Goal: Information Seeking & Learning: Understand process/instructions

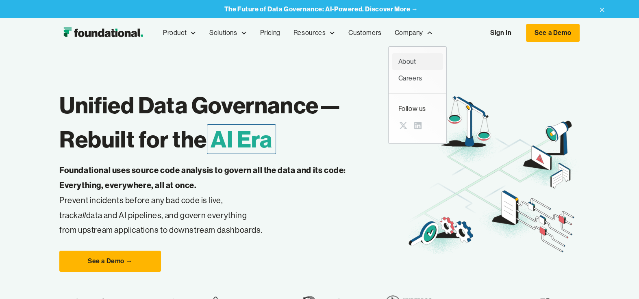
click at [405, 63] on div "About" at bounding box center [417, 61] width 38 height 11
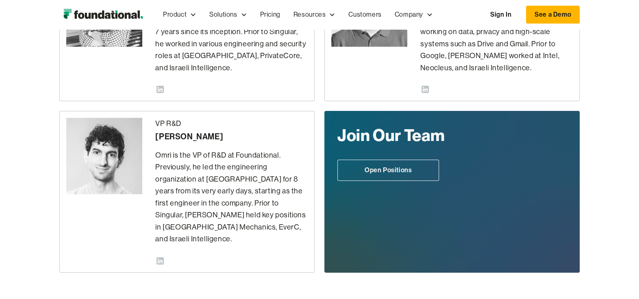
scroll to position [273, 0]
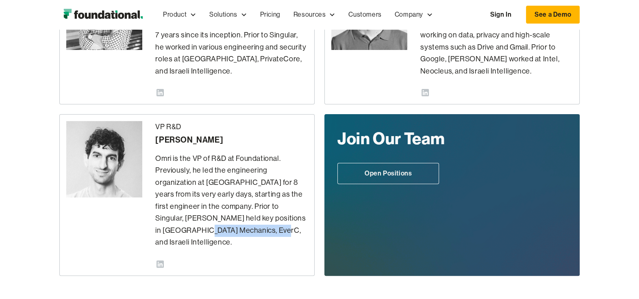
drag, startPoint x: 255, startPoint y: 218, endPoint x: 267, endPoint y: 230, distance: 17.3
click at [267, 230] on p "Omri is the VP of R&D at Foundational. Previously, he led the engineering organ…" at bounding box center [231, 201] width 152 height 96
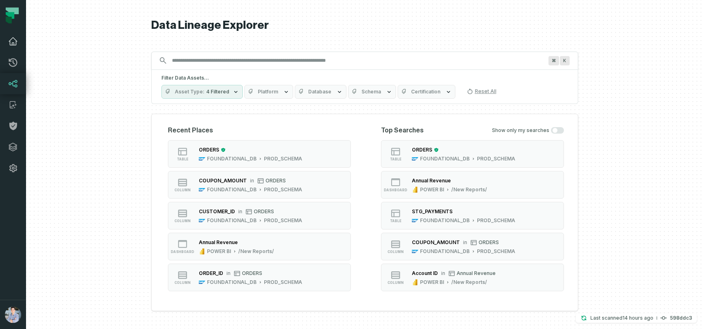
click at [11, 39] on icon at bounding box center [13, 42] width 10 height 10
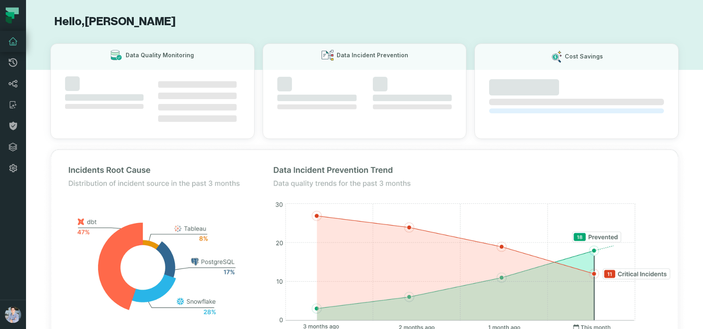
click at [12, 41] on icon at bounding box center [13, 42] width 10 height 10
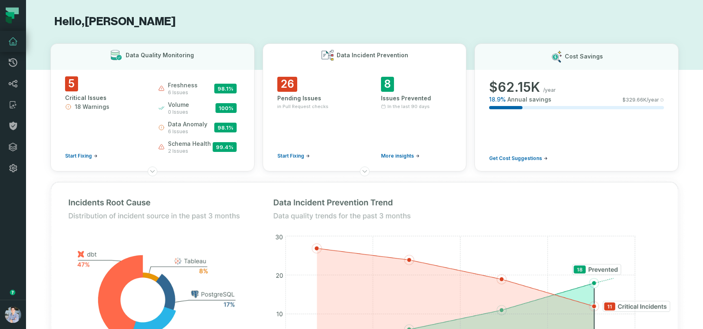
click at [362, 133] on div "26 Pending Issues in Pull Request checks Start Fixing 8 Issues Prevented In the…" at bounding box center [364, 121] width 175 height 88
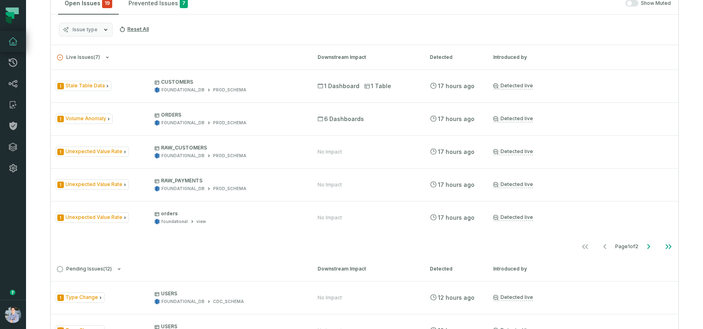
scroll to position [491, 0]
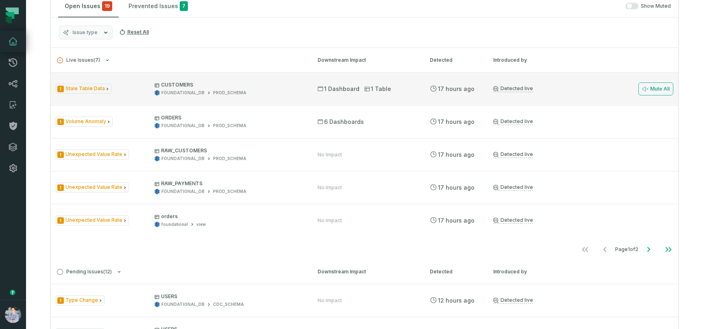
click at [93, 89] on span "1 Stale Table Data" at bounding box center [84, 89] width 56 height 10
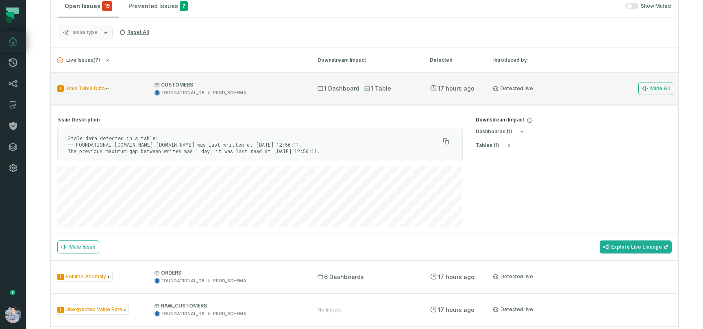
scroll to position [496, 0]
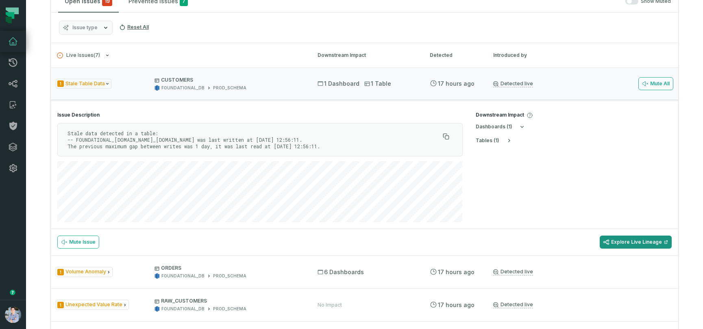
click at [634, 238] on link "Explore Live Lineage" at bounding box center [635, 242] width 72 height 13
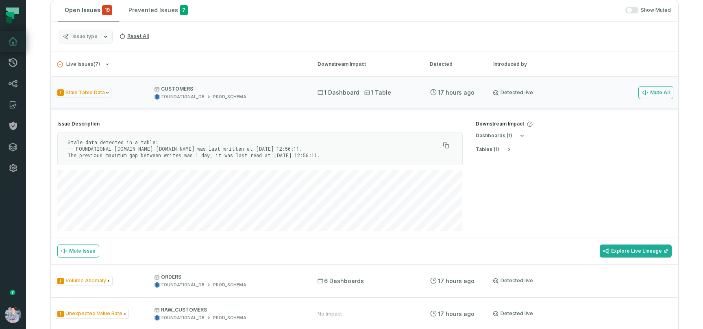
scroll to position [482, 0]
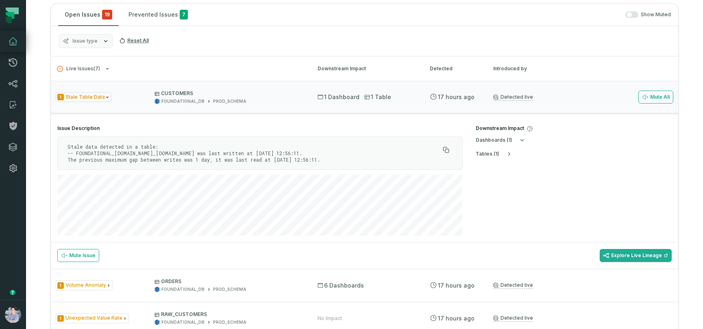
click at [198, 125] on h4 "Issue Description" at bounding box center [259, 128] width 405 height 7
click at [291, 161] on p "Stale data detected in a table: -- FOUNDATIONAL_[DOMAIN_NAME]_[DOMAIN_NAME] was…" at bounding box center [253, 153] width 372 height 20
click at [274, 98] on span "CUSTOMERS FOUNDATIONAL_DB PROD_SCHEMA" at bounding box center [228, 97] width 148 height 14
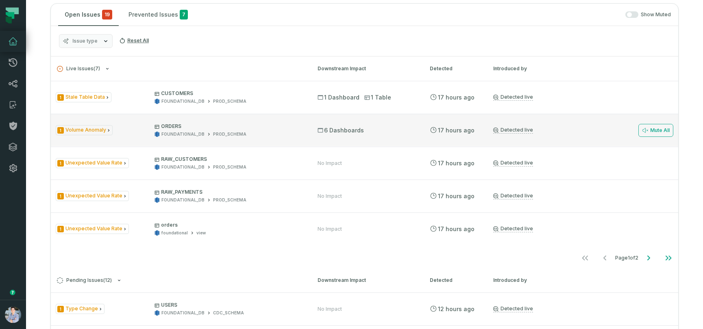
click at [263, 129] on p "ORDERS" at bounding box center [228, 126] width 148 height 7
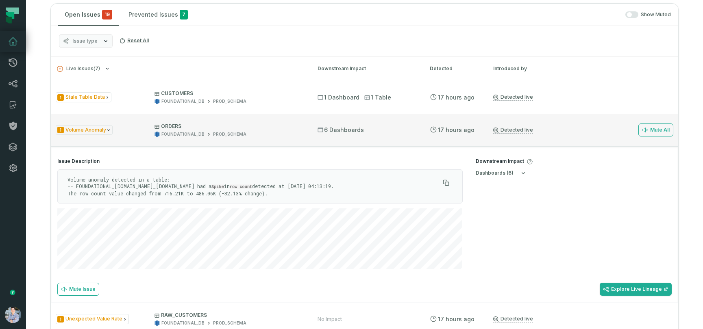
click at [263, 129] on p "ORDERS" at bounding box center [228, 126] width 148 height 7
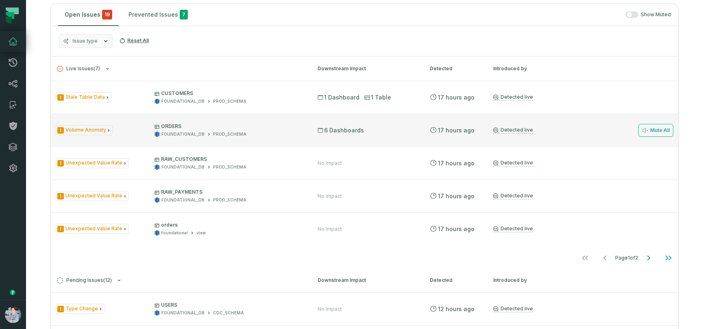
click at [272, 125] on p "ORDERS" at bounding box center [228, 126] width 148 height 7
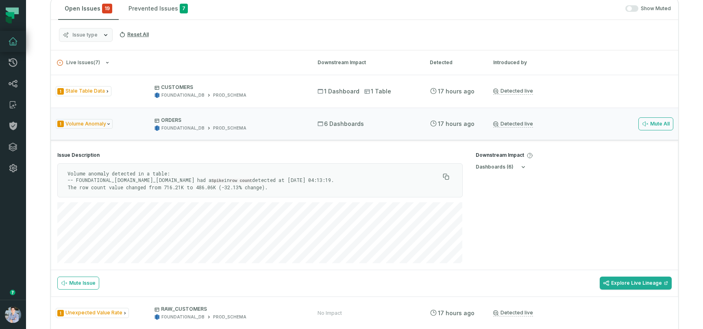
scroll to position [486, 0]
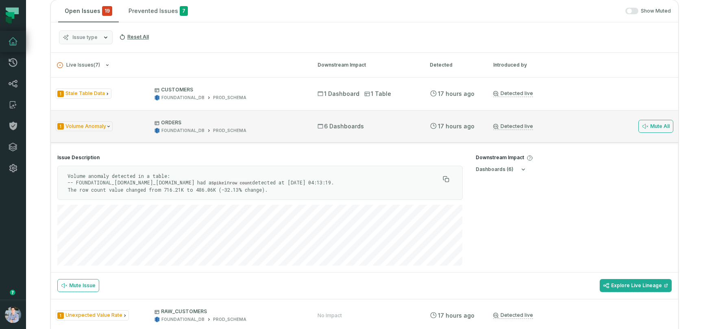
click at [271, 126] on span "ORDERS FOUNDATIONAL_DB PROD_SCHEMA" at bounding box center [228, 126] width 148 height 14
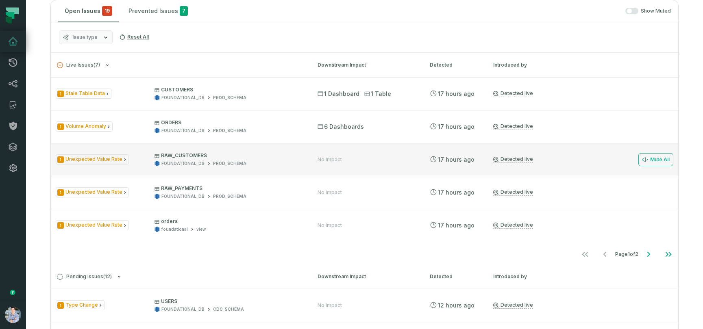
click at [296, 163] on div "FOUNDATIONAL_DB PROD_SCHEMA" at bounding box center [228, 164] width 148 height 6
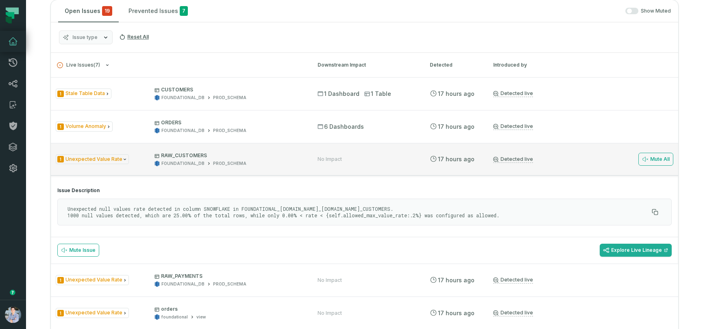
click at [296, 163] on div "FOUNDATIONAL_DB PROD_SCHEMA" at bounding box center [228, 164] width 148 height 6
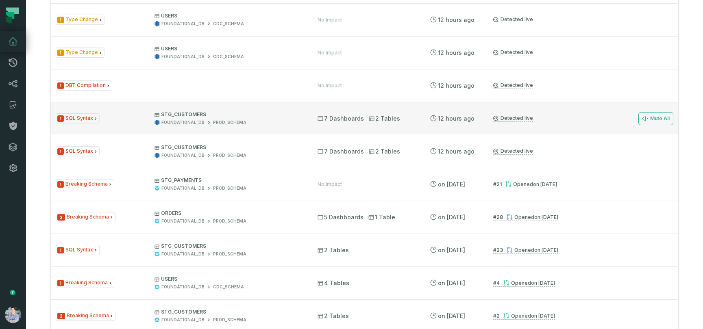
scroll to position [765, 0]
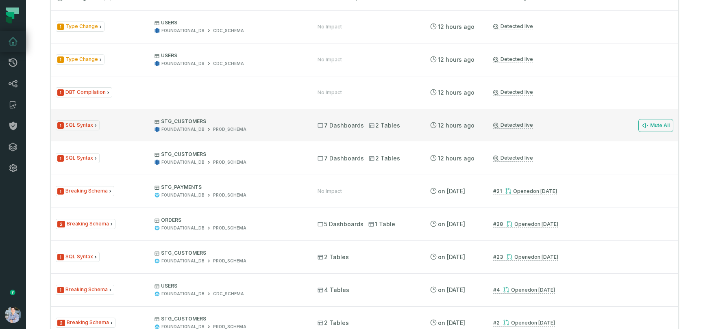
click at [82, 127] on span "1 SQL Syntax" at bounding box center [78, 125] width 44 height 10
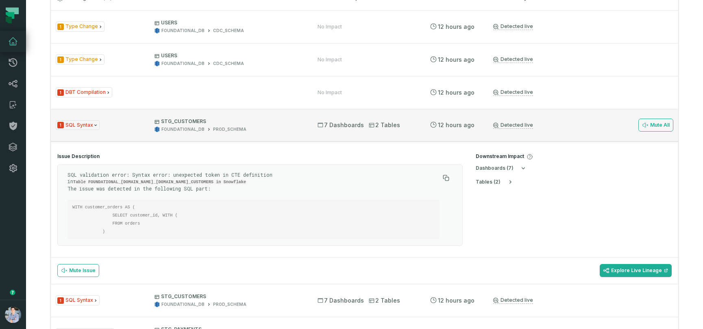
click at [82, 127] on span "1 SQL Syntax" at bounding box center [78, 125] width 44 height 10
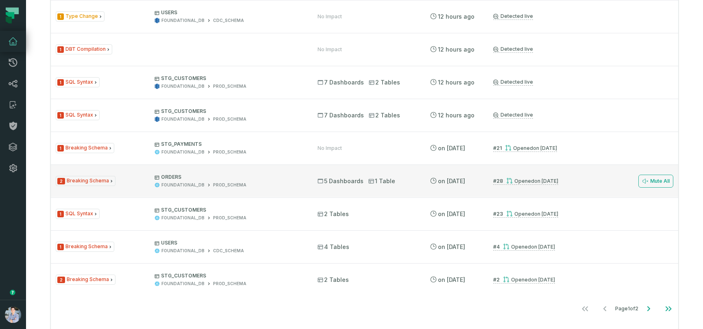
scroll to position [811, 0]
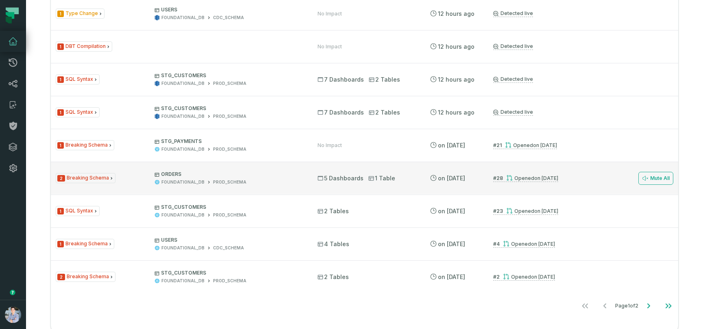
click at [282, 178] on span "ORDERS FOUNDATIONAL_DB PROD_SCHEMA" at bounding box center [228, 178] width 148 height 14
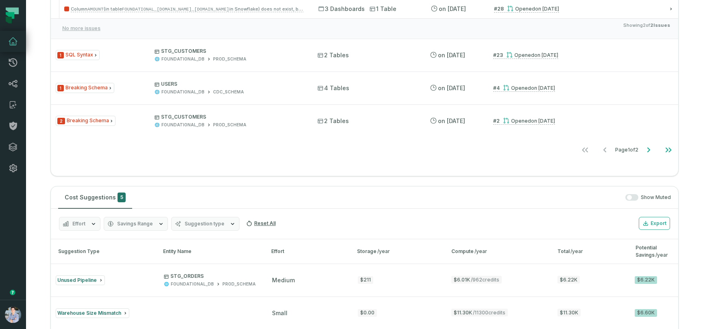
scroll to position [838, 0]
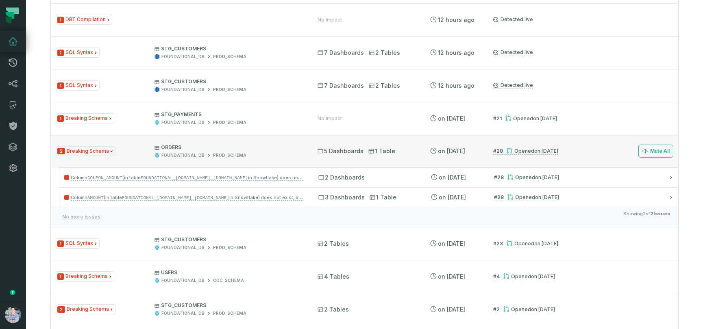
click at [249, 152] on span "ORDERS FOUNDATIONAL_DB PROD_SCHEMA" at bounding box center [228, 151] width 148 height 14
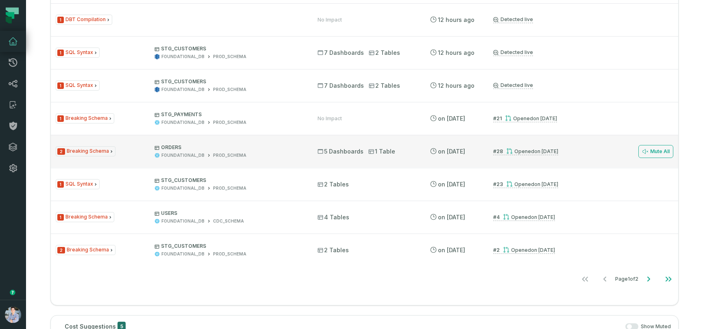
click at [249, 152] on span "ORDERS FOUNDATIONAL_DB PROD_SCHEMA" at bounding box center [228, 151] width 148 height 14
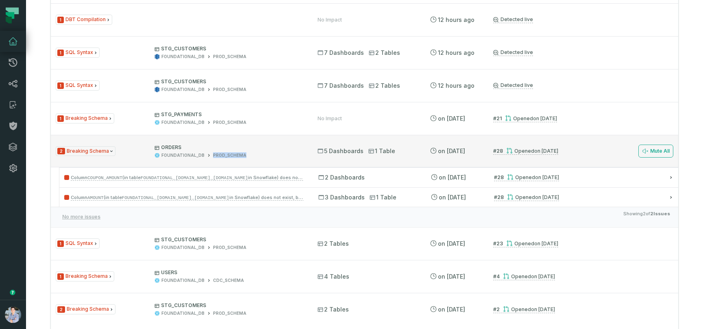
click at [249, 152] on span "ORDERS FOUNDATIONAL_DB PROD_SCHEMA" at bounding box center [228, 151] width 148 height 14
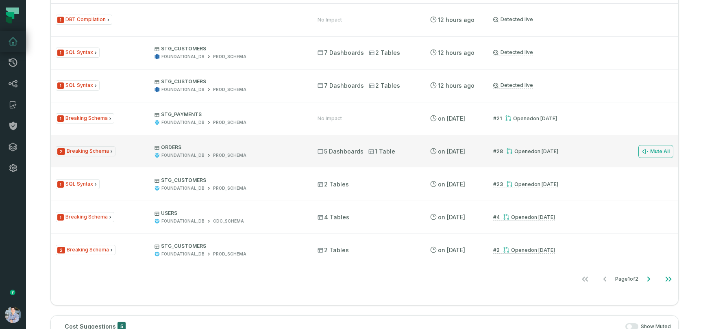
click at [95, 153] on span "2 Breaking Schema" at bounding box center [86, 151] width 60 height 10
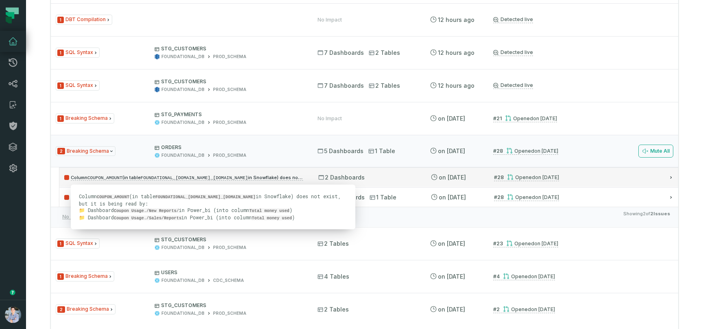
click at [258, 177] on span "Column COUPON_AMOUNT (in table FOUNDATIONAL_[DOMAIN_NAME]_[DOMAIN_NAME] in Snow…" at bounding box center [217, 178] width 293 height 6
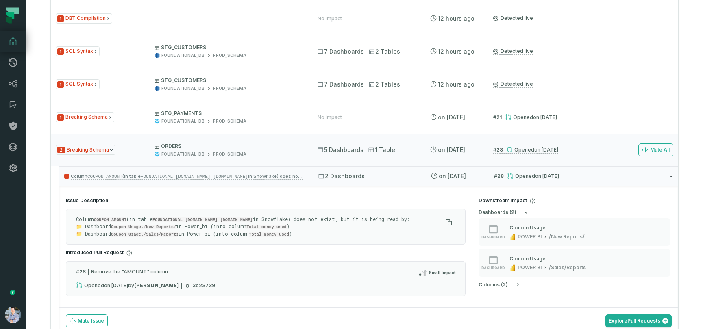
scroll to position [838, 0]
click at [222, 234] on p "Column COUPON_AMOUNT (in table FOUNDATIONAL_[DOMAIN_NAME]_[DOMAIN_NAME] in Snow…" at bounding box center [259, 228] width 366 height 22
click at [212, 207] on section "Issue Description Column COUPON_AMOUNT (in table FOUNDATIONAL_[DOMAIN_NAME]_[DO…" at bounding box center [265, 250] width 412 height 117
click at [531, 177] on div "Opened [DATE] 5:00:25 PM" at bounding box center [533, 177] width 52 height 6
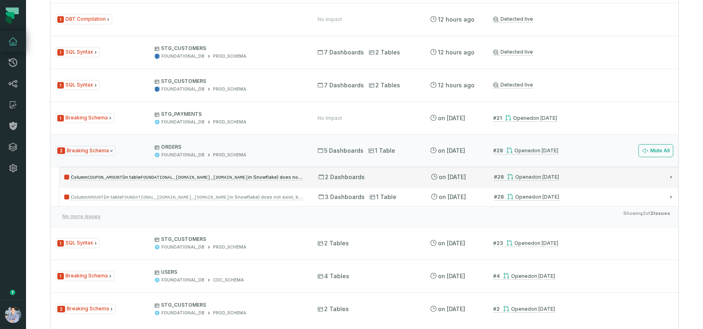
click at [193, 176] on code "FOUNDATIONAL_[DOMAIN_NAME]_[DOMAIN_NAME]" at bounding box center [194, 177] width 107 height 5
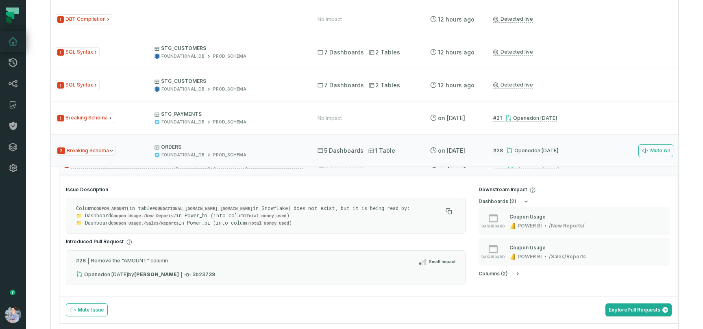
scroll to position [9, 0]
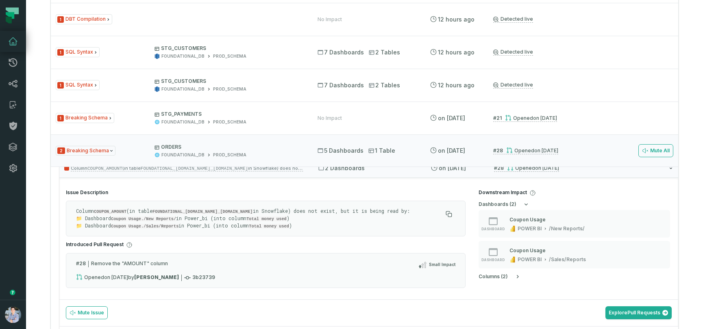
click at [395, 223] on p "Column COUPON_AMOUNT (in table FOUNDATIONAL_[DOMAIN_NAME]_[DOMAIN_NAME] in Snow…" at bounding box center [259, 219] width 366 height 22
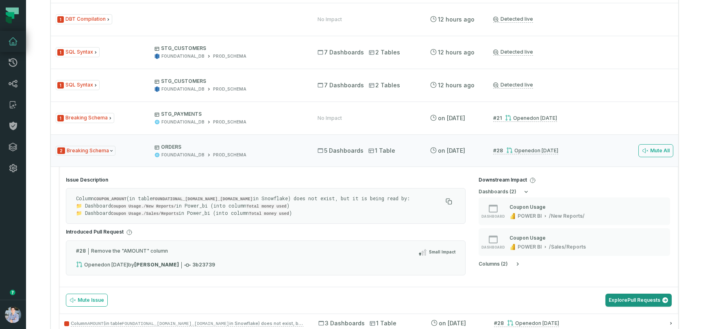
click at [643, 296] on link "Explore Pull Requests" at bounding box center [638, 300] width 66 height 13
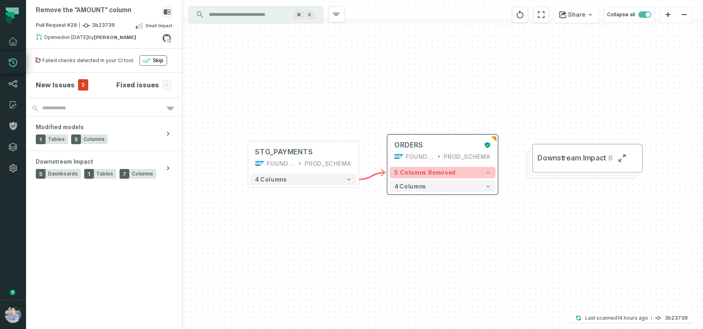
click at [472, 173] on button "5 columns removed" at bounding box center [442, 172] width 106 height 11
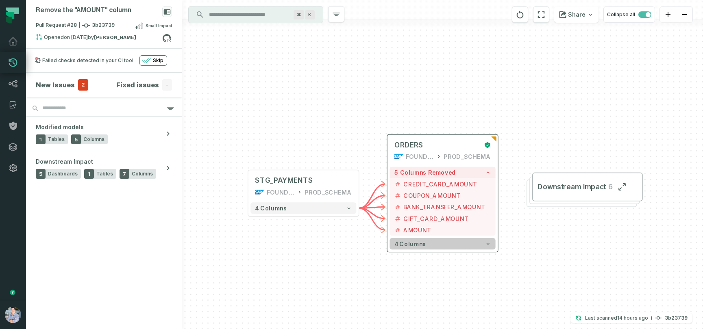
click at [433, 243] on button "4 columns" at bounding box center [442, 243] width 106 height 11
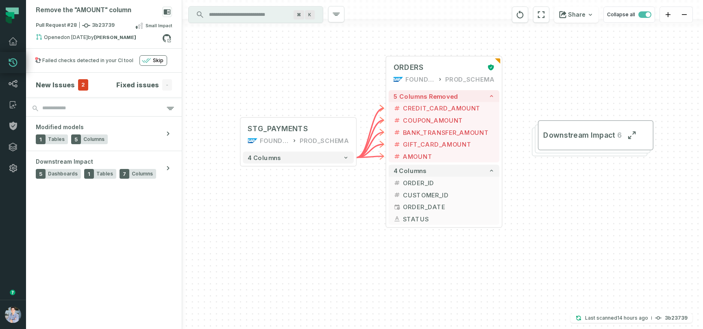
drag, startPoint x: 335, startPoint y: 277, endPoint x: 331, endPoint y: 206, distance: 71.6
click at [331, 206] on div "+ ORDERS FOUNDATIONAL_DB PROD_SCHEMA + 5 columns removed - CREDIT_CARD_AMOUNT -…" at bounding box center [442, 164] width 521 height 329
click at [242, 136] on button "+" at bounding box center [239, 134] width 11 height 11
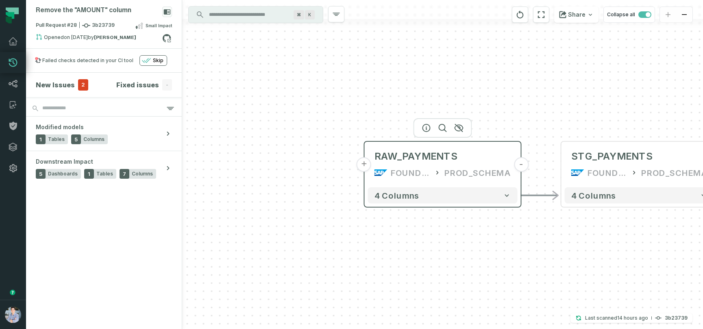
click at [364, 169] on button "+" at bounding box center [363, 164] width 15 height 15
click at [364, 164] on button "+" at bounding box center [363, 165] width 15 height 15
click at [362, 165] on button "+" at bounding box center [363, 164] width 15 height 15
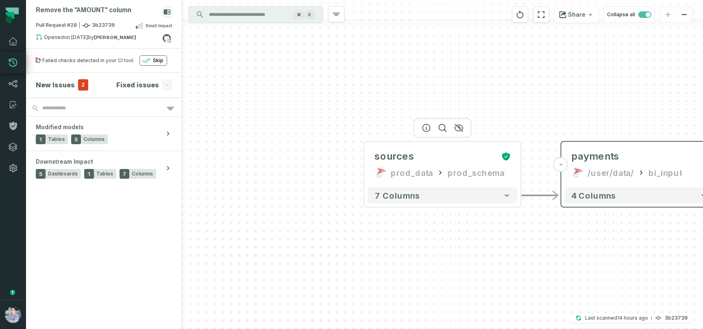
click at [0, 0] on button "+" at bounding box center [0, 0] width 0 height 0
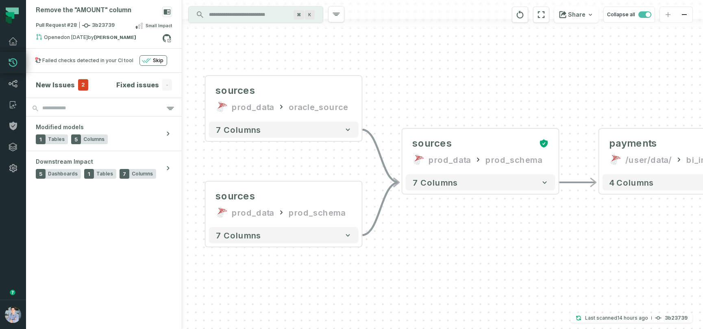
drag, startPoint x: 575, startPoint y: 269, endPoint x: 416, endPoint y: 247, distance: 160.5
click at [416, 247] on div "sources prod_data oracle_source - 7 columns sources prod_data prod_schema - 7 c…" at bounding box center [442, 164] width 521 height 329
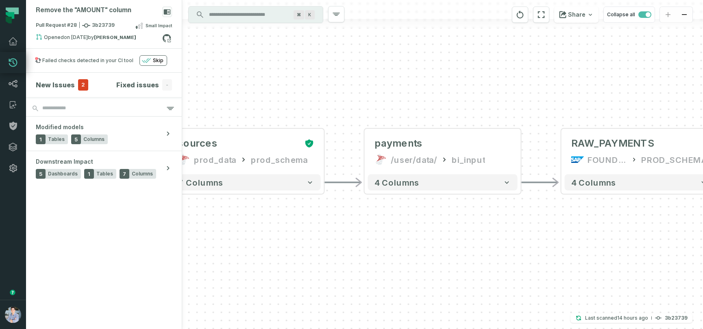
drag, startPoint x: 537, startPoint y: 257, endPoint x: 302, endPoint y: 257, distance: 234.5
click at [302, 257] on div "sources prod_data oracle_source - 7 columns sources prod_data prod_schema - 7 c…" at bounding box center [442, 164] width 521 height 329
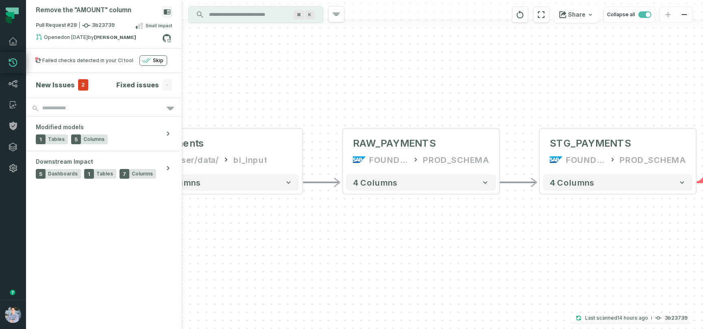
drag, startPoint x: 485, startPoint y: 264, endPoint x: 267, endPoint y: 264, distance: 218.2
click at [267, 264] on div "sources prod_data oracle_source - 7 columns sources prod_data prod_schema - 7 c…" at bounding box center [442, 164] width 521 height 329
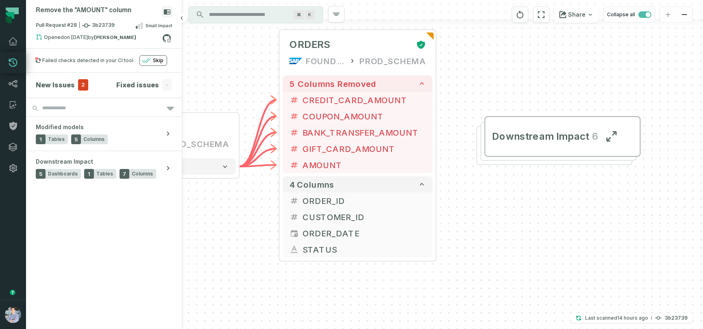
drag, startPoint x: 512, startPoint y: 262, endPoint x: 76, endPoint y: 246, distance: 436.3
click at [76, 246] on div "Remove the "AMOUNT" column Pull Request #28 3b23739 Small Impact Opened 3/10/20…" at bounding box center [364, 164] width 677 height 329
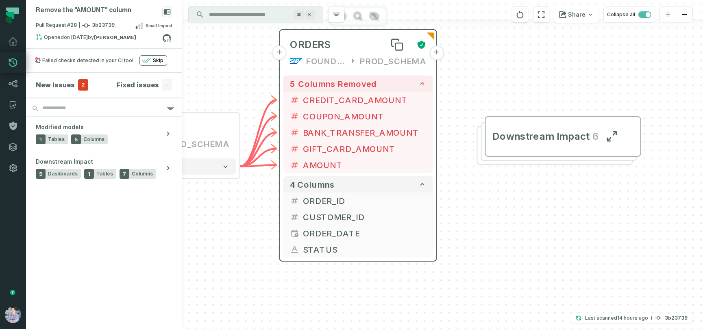
click at [349, 44] on div "ORDERS" at bounding box center [350, 44] width 120 height 13
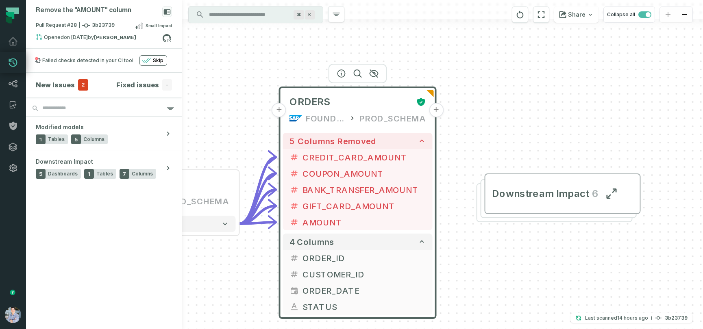
drag, startPoint x: 479, startPoint y: 230, endPoint x: 478, endPoint y: 286, distance: 56.1
click at [478, 286] on div "sources prod_data oracle_source - 7 columns sources prod_data prod_schema - 7 c…" at bounding box center [442, 164] width 521 height 329
click at [341, 73] on icon "button" at bounding box center [340, 72] width 7 height 7
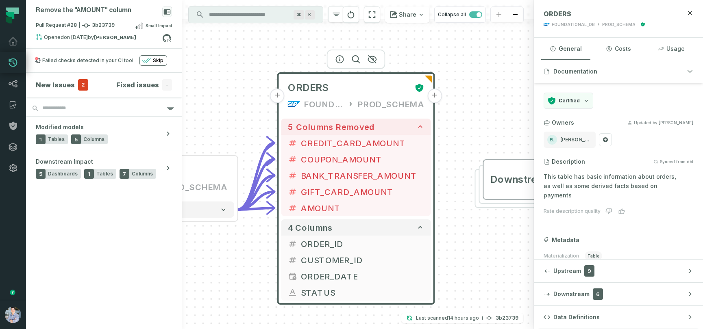
drag, startPoint x: 230, startPoint y: 281, endPoint x: 229, endPoint y: 268, distance: 13.1
click at [229, 268] on div "sources prod_data oracle_source - 7 columns sources prod_data prod_schema - 7 c…" at bounding box center [358, 164] width 352 height 329
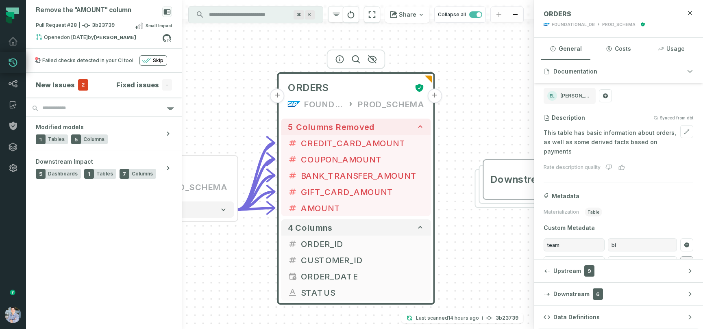
scroll to position [44, 0]
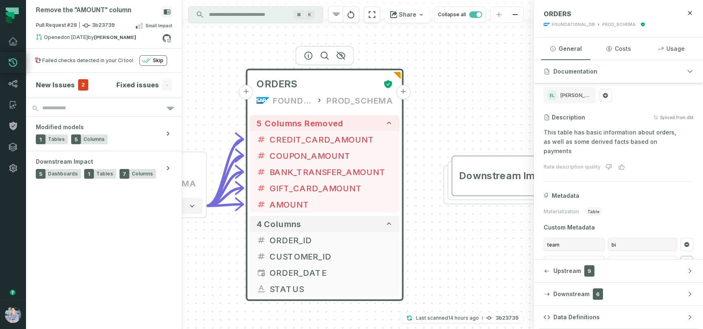
drag, startPoint x: 488, startPoint y: 238, endPoint x: 457, endPoint y: 234, distance: 31.5
click at [457, 234] on div "sources prod_data oracle_source - 7 columns sources prod_data prod_schema - 7 c…" at bounding box center [358, 164] width 352 height 329
click at [404, 94] on button "+" at bounding box center [403, 92] width 15 height 15
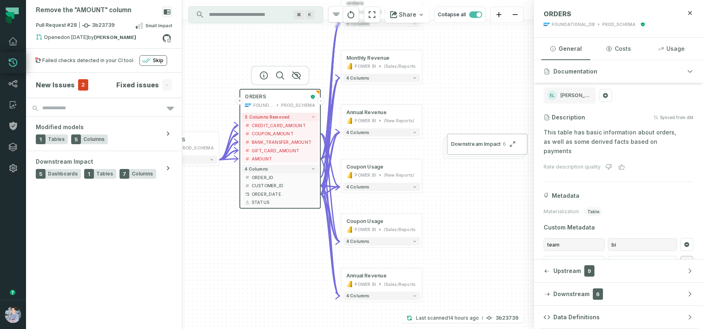
drag, startPoint x: 462, startPoint y: 269, endPoint x: 486, endPoint y: 223, distance: 52.0
click at [486, 223] on div "+ orders foundational view + 8 columns + Monthly Revenue POWER BI /Sales/Report…" at bounding box center [358, 164] width 352 height 329
click at [278, 126] on span "CREDIT_CARD_AMOUNT" at bounding box center [284, 125] width 64 height 6
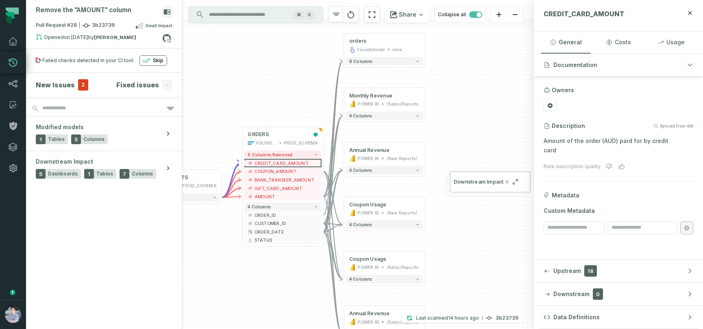
drag, startPoint x: 497, startPoint y: 215, endPoint x: 500, endPoint y: 253, distance: 37.9
click at [500, 253] on div "+ orders foundational view + 8 columns + Monthly Revenue POWER BI /Sales/Report…" at bounding box center [358, 164] width 352 height 329
click at [293, 171] on span "COUPON_AMOUNT" at bounding box center [286, 171] width 64 height 6
click at [325, 172] on button "-" at bounding box center [324, 172] width 8 height 8
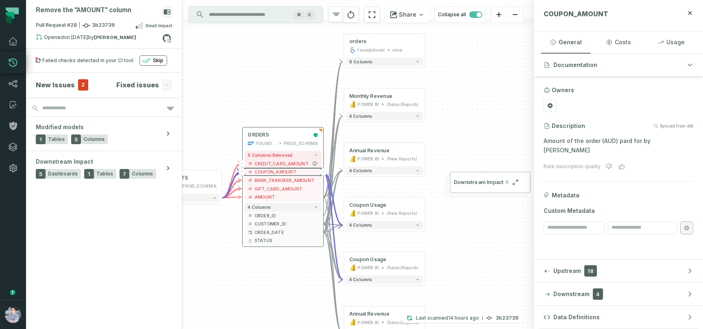
click at [271, 163] on span "CREDIT_CARD_AMOUNT" at bounding box center [286, 164] width 64 height 6
click at [272, 171] on span "COUPON_AMOUNT" at bounding box center [286, 172] width 64 height 6
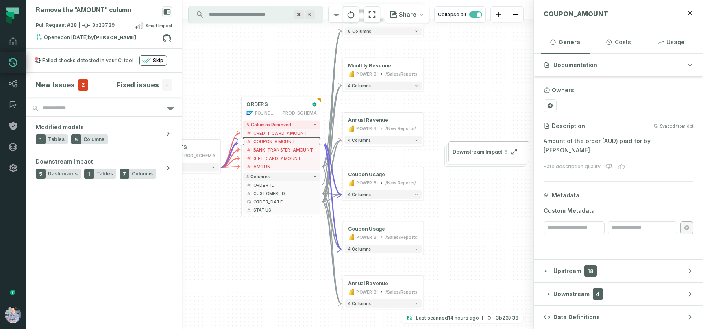
drag, startPoint x: 260, startPoint y: 270, endPoint x: 258, endPoint y: 239, distance: 30.9
click at [258, 239] on div "+ orders foundational view + 8 columns + Monthly Revenue POWER BI /Sales/Report…" at bounding box center [358, 164] width 352 height 329
click at [272, 148] on span "BANK_TRANSFER_AMOUNT" at bounding box center [285, 149] width 64 height 6
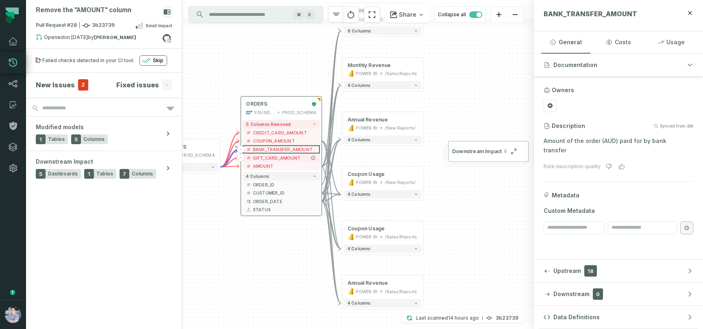
click at [270, 161] on span "GIFT_CARD_AMOUNT" at bounding box center [285, 158] width 64 height 6
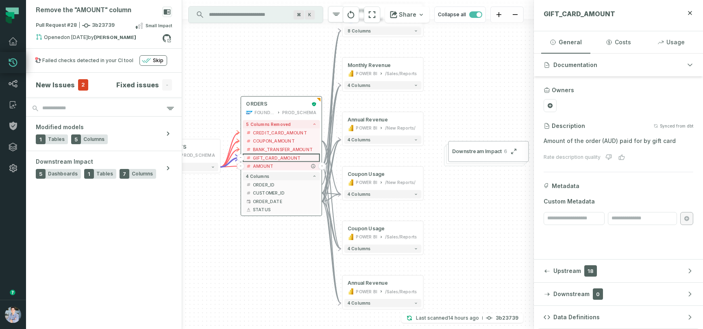
click at [269, 165] on span "AMOUNT" at bounding box center [285, 166] width 64 height 6
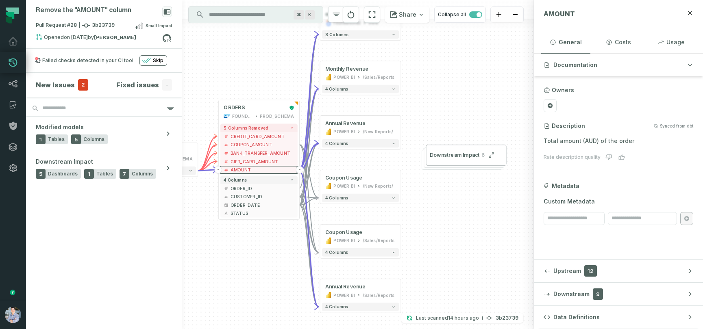
drag, startPoint x: 267, startPoint y: 275, endPoint x: 244, endPoint y: 278, distance: 22.6
click at [244, 278] on div "+ orders foundational view + 8 columns + Monthly Revenue POWER BI /Sales/Report…" at bounding box center [358, 164] width 352 height 329
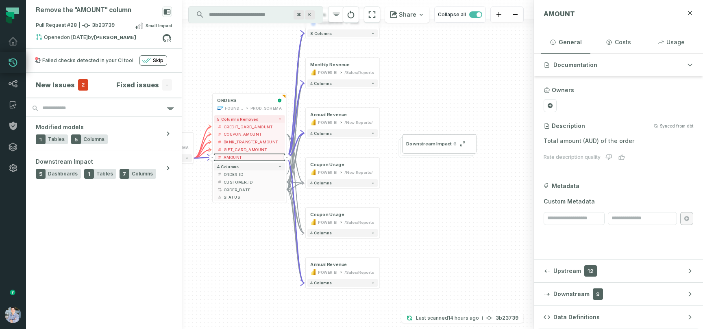
drag, startPoint x: 459, startPoint y: 252, endPoint x: 452, endPoint y: 229, distance: 23.9
click at [452, 229] on div "+ orders foundational view + 8 columns + Monthly Revenue POWER BI /Sales/Report…" at bounding box center [358, 164] width 352 height 329
click at [569, 273] on span "Upstream" at bounding box center [567, 271] width 28 height 8
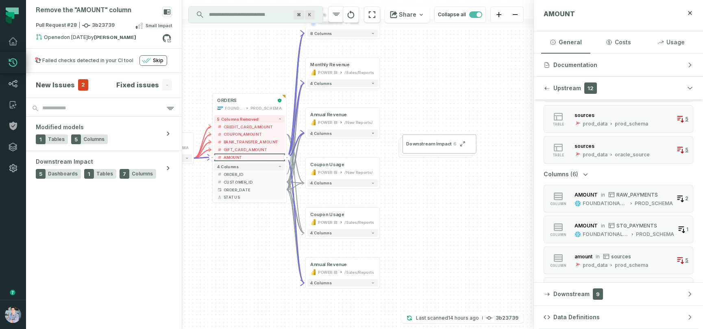
scroll to position [158, 0]
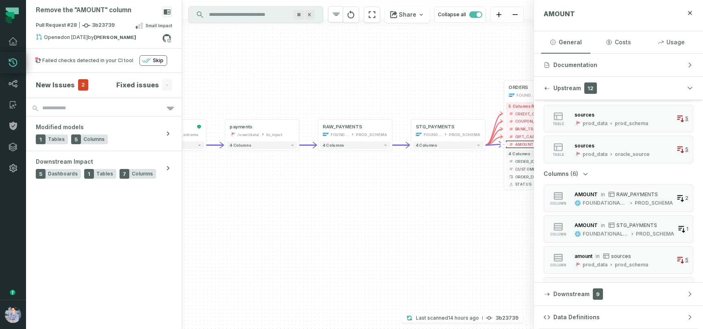
drag, startPoint x: 231, startPoint y: 249, endPoint x: 522, endPoint y: 236, distance: 291.7
click at [522, 236] on div "+ orders foundational view + 8 columns + Monthly Revenue POWER BI /Sales/Report…" at bounding box center [358, 164] width 352 height 329
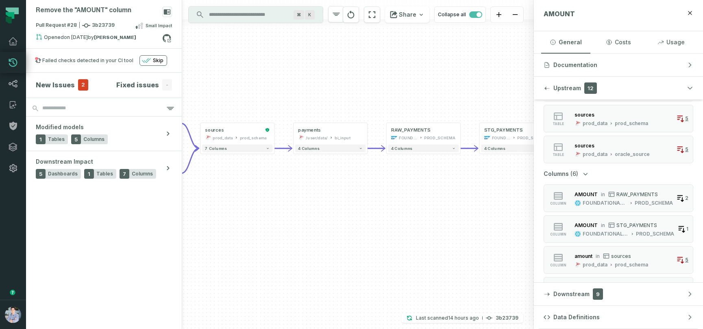
drag, startPoint x: 269, startPoint y: 229, endPoint x: 302, endPoint y: 238, distance: 35.0
click at [302, 238] on div "+ orders foundational view + 8 columns + Monthly Revenue POWER BI /Sales/Report…" at bounding box center [358, 164] width 352 height 329
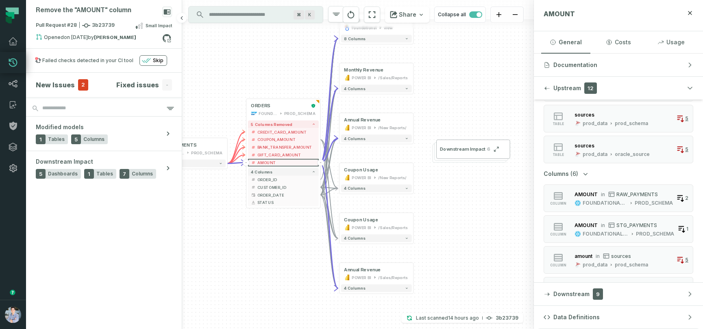
drag, startPoint x: 459, startPoint y: 240, endPoint x: 167, endPoint y: 249, distance: 291.5
click at [167, 249] on div "Remove the "AMOUNT" column Pull Request #28 3b23739 Small Impact Opened 3/10/20…" at bounding box center [364, 164] width 677 height 329
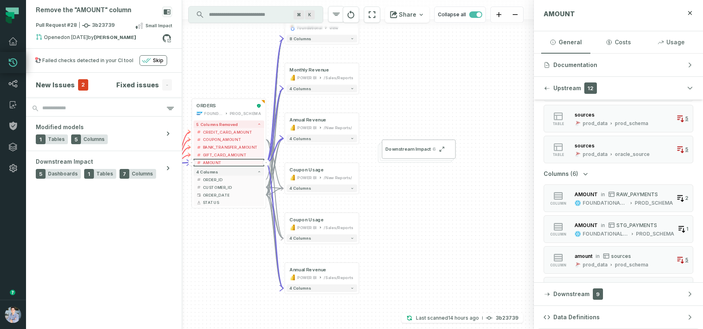
drag, startPoint x: 458, startPoint y: 239, endPoint x: 375, endPoint y: 235, distance: 83.0
click at [375, 235] on div "+ orders foundational view + 8 columns + Monthly Revenue POWER BI /Sales/Report…" at bounding box center [358, 164] width 352 height 329
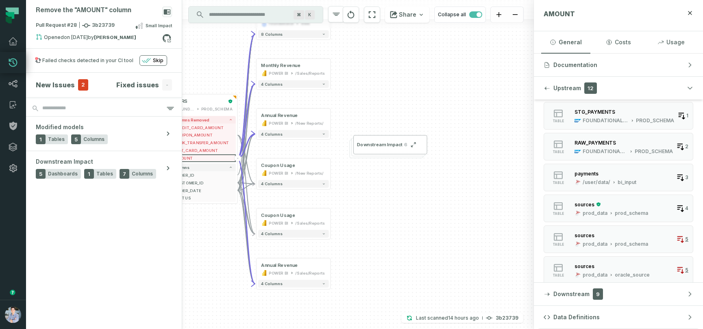
scroll to position [0, 0]
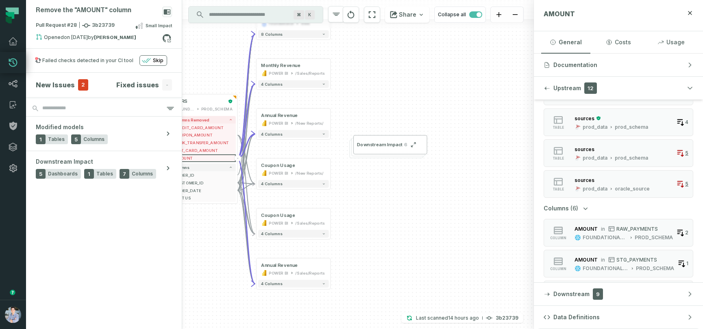
click at [560, 208] on span "Columns" at bounding box center [555, 208] width 25 height 8
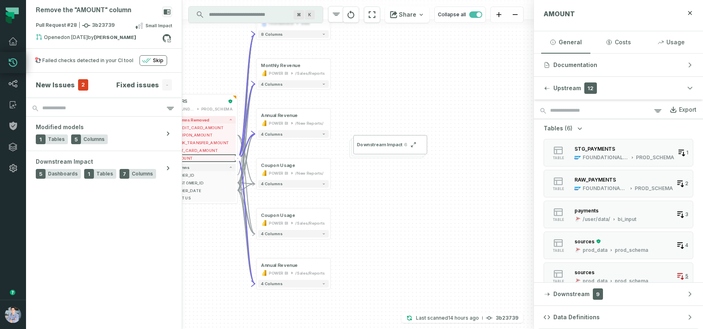
click at [556, 128] on span "Tables" at bounding box center [553, 128] width 20 height 8
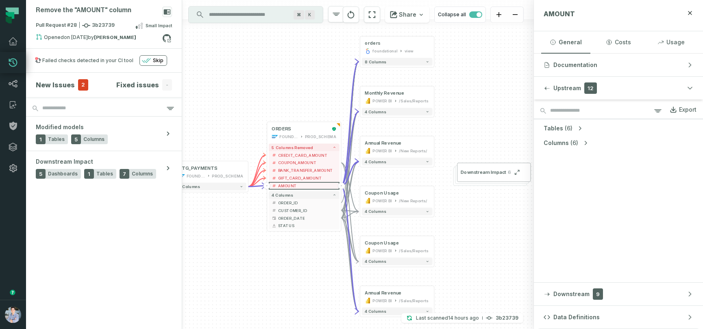
drag, startPoint x: 503, startPoint y: 202, endPoint x: 614, endPoint y: 225, distance: 113.3
click at [614, 225] on div "Remove the "AMOUNT" column Pull Request #28 3b23739 Small Impact Opened 3/10/20…" at bounding box center [364, 164] width 677 height 329
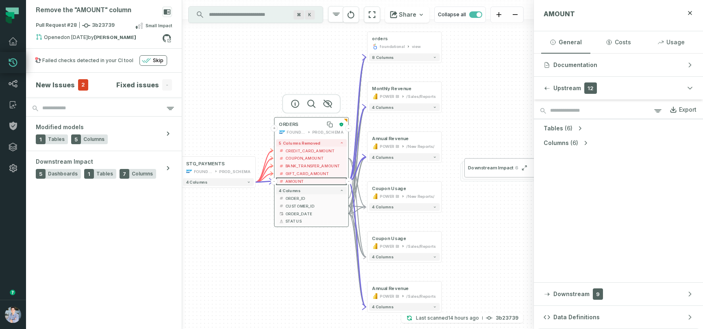
click at [315, 126] on div "ORDERS" at bounding box center [307, 125] width 57 height 6
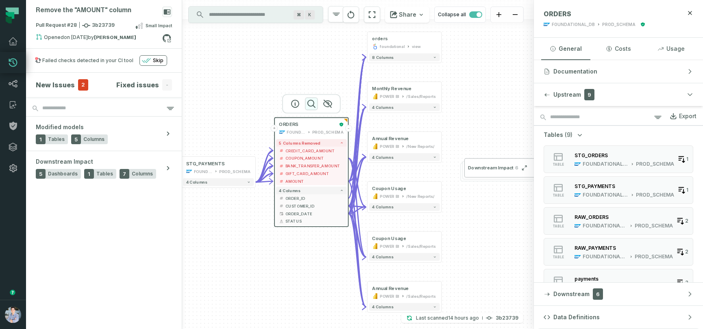
click at [311, 102] on icon "button" at bounding box center [311, 104] width 10 height 10
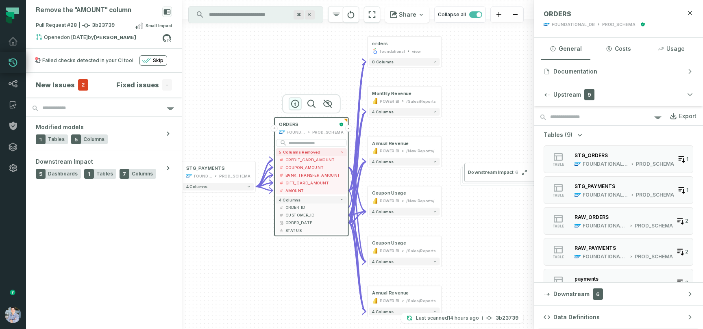
click at [292, 102] on icon "button" at bounding box center [294, 103] width 7 height 7
click at [327, 102] on icon "button" at bounding box center [327, 103] width 8 height 7
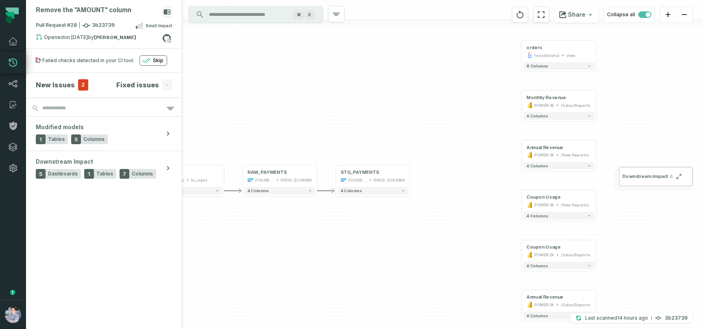
drag, startPoint x: 310, startPoint y: 118, endPoint x: 464, endPoint y: 122, distance: 154.5
click at [464, 122] on div "+ orders foundational view + 8 columns + Monthly Revenue POWER BI /Sales/Report…" at bounding box center [442, 164] width 521 height 329
click at [410, 177] on button "+" at bounding box center [409, 176] width 7 height 7
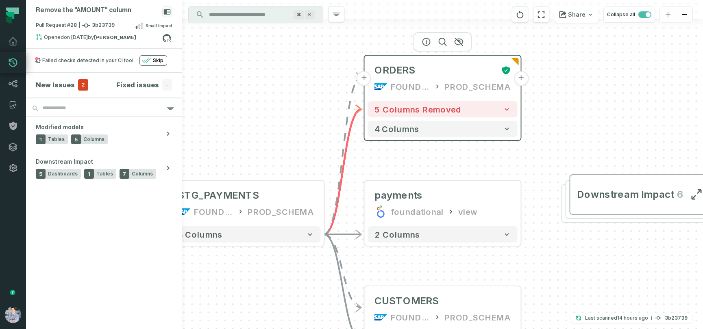
click at [519, 81] on button "+" at bounding box center [521, 78] width 15 height 15
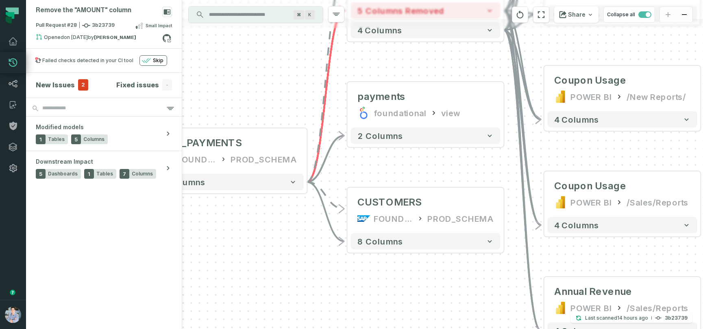
drag, startPoint x: 431, startPoint y: 261, endPoint x: 414, endPoint y: 162, distance: 100.7
click at [414, 162] on div "+ ORDERS FOUNDATIONAL_DB PROD_SCHEMA - 5 columns removed 4 columns - payments f…" at bounding box center [442, 164] width 521 height 329
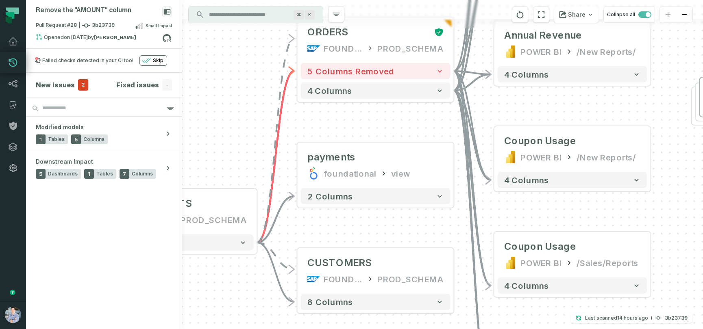
drag, startPoint x: 296, startPoint y: 244, endPoint x: 246, endPoint y: 304, distance: 78.5
click at [246, 304] on div "+ ORDERS FOUNDATIONAL_DB PROD_SCHEMA - 5 columns removed 4 columns - payments f…" at bounding box center [442, 164] width 521 height 329
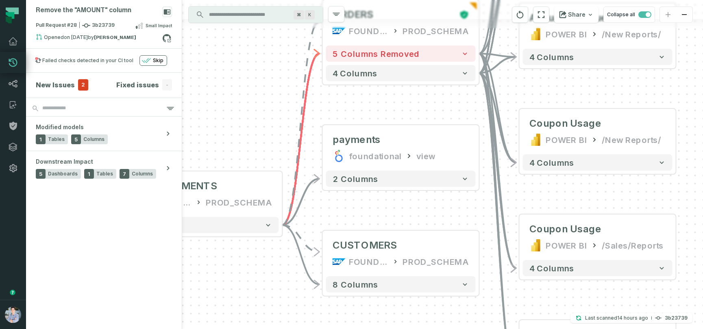
drag, startPoint x: 246, startPoint y: 301, endPoint x: 271, endPoint y: 283, distance: 30.0
click at [271, 283] on div "+ ORDERS FOUNDATIONAL_DB PROD_SCHEMA - 5 columns removed 4 columns - payments f…" at bounding box center [442, 164] width 521 height 329
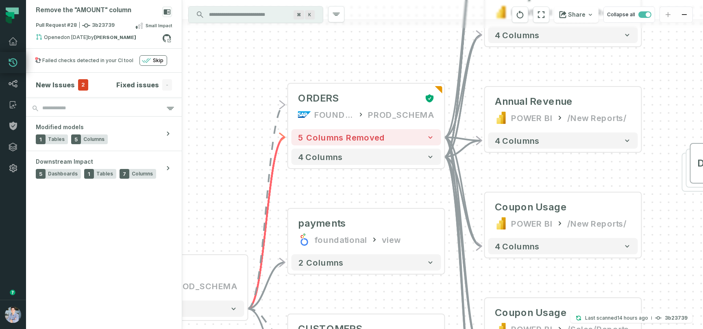
drag, startPoint x: 423, startPoint y: 106, endPoint x: 389, endPoint y: 190, distance: 90.5
click at [389, 190] on div "+ ORDERS FOUNDATIONAL_DB PROD_SCHEMA - 5 columns removed 4 columns - payments f…" at bounding box center [442, 164] width 521 height 329
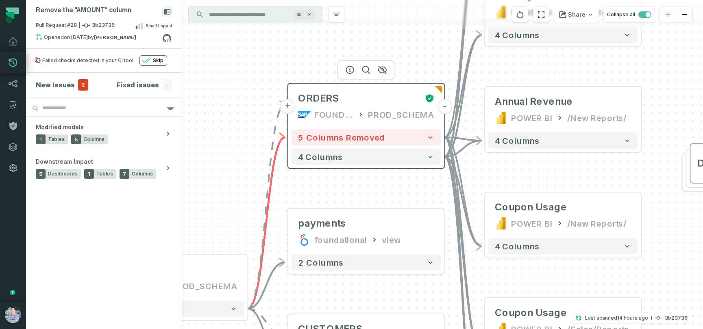
click at [447, 104] on button "-" at bounding box center [444, 106] width 15 height 15
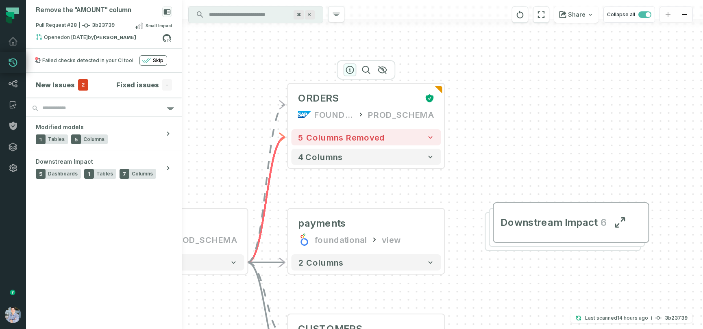
click at [351, 69] on icon "button" at bounding box center [350, 70] width 10 height 10
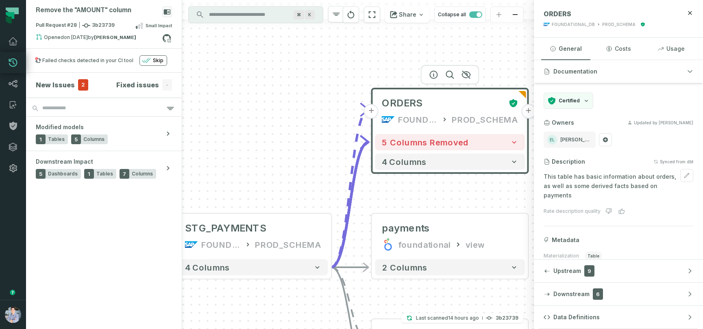
drag, startPoint x: 497, startPoint y: 182, endPoint x: 587, endPoint y: 188, distance: 89.6
click at [587, 188] on div "Remove the "AMOUNT" column Pull Request #28 3b23739 Small Impact Opened 3/10/20…" at bounding box center [364, 164] width 677 height 329
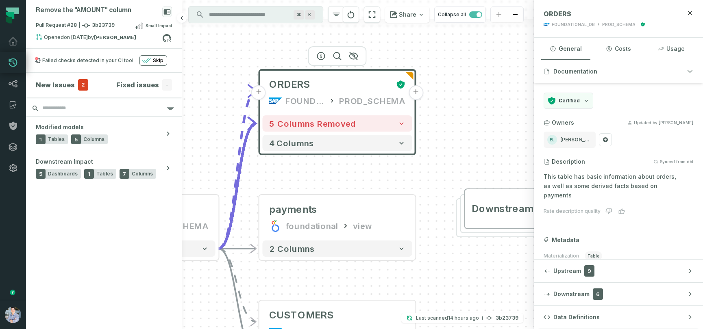
drag, startPoint x: 248, startPoint y: 106, endPoint x: 130, endPoint y: 87, distance: 119.8
click at [130, 87] on div "Remove the "AMOUNT" column Pull Request #28 3b23739 Small Impact Opened 3/10/20…" at bounding box center [364, 164] width 677 height 329
click at [402, 127] on icon "button" at bounding box center [401, 123] width 8 height 8
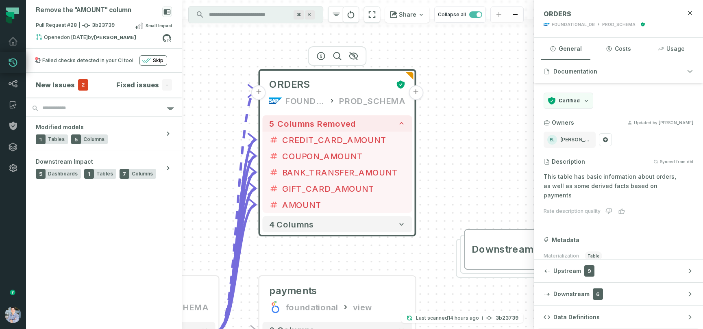
click at [419, 94] on button "+" at bounding box center [415, 92] width 15 height 15
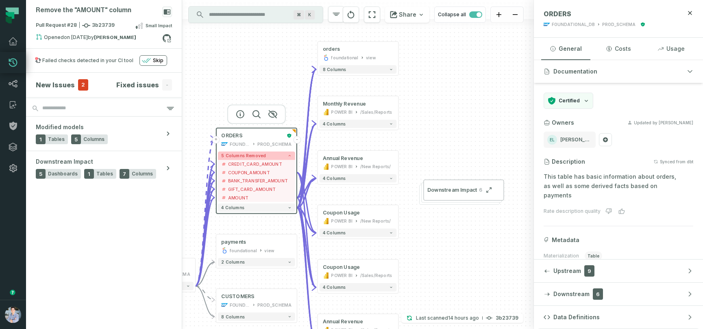
click at [237, 153] on span "5 columns removed" at bounding box center [243, 155] width 45 height 5
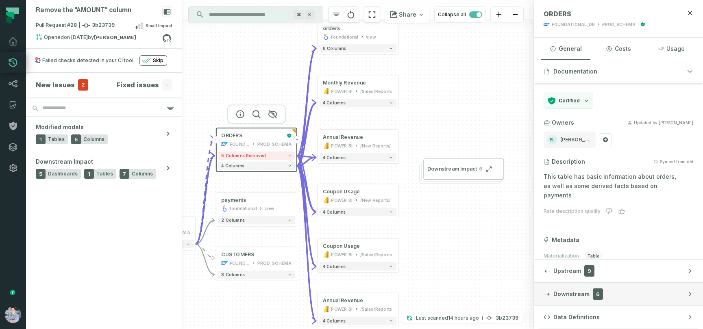
click at [616, 288] on button "Downstream 6" at bounding box center [618, 294] width 169 height 23
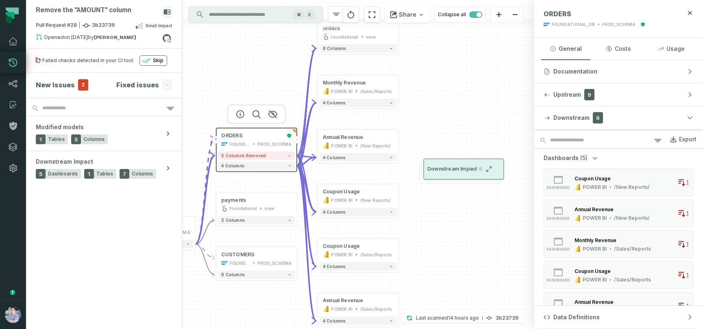
click at [445, 168] on span "Downstream Impact" at bounding box center [452, 169] width 50 height 7
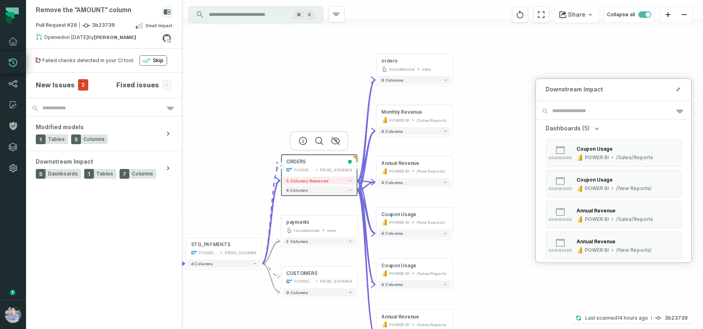
drag, startPoint x: 488, startPoint y: 180, endPoint x: 534, endPoint y: 199, distance: 50.3
click at [534, 199] on div "+ orders foundational view + 8 columns + Monthly Revenue POWER BI /Sales/Report…" at bounding box center [442, 164] width 521 height 329
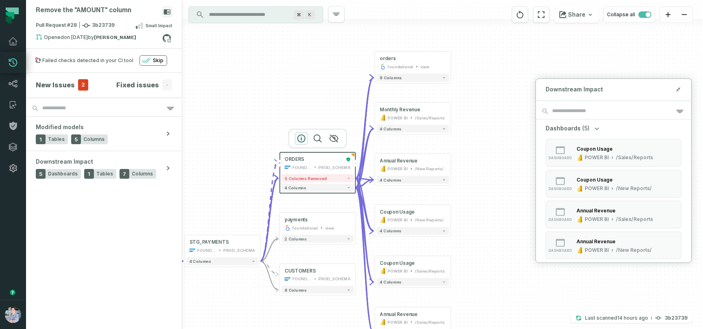
click at [297, 138] on icon "button" at bounding box center [300, 138] width 7 height 7
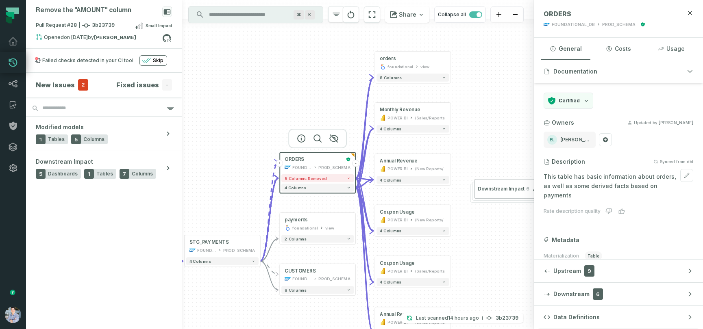
scroll to position [54, 0]
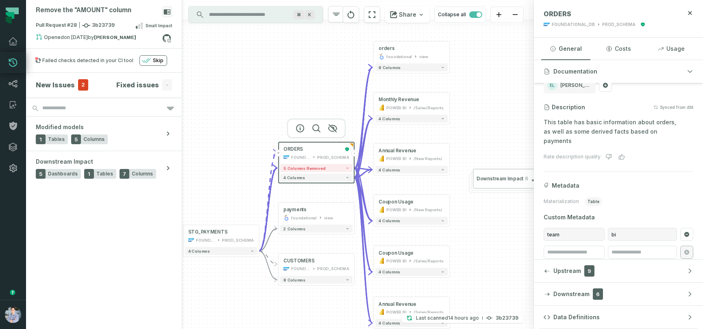
drag, startPoint x: 486, startPoint y: 272, endPoint x: 485, endPoint y: 262, distance: 10.2
click at [485, 262] on div "+ orders foundational view + 8 columns + Monthly Revenue POWER BI /Sales/Report…" at bounding box center [358, 164] width 352 height 329
click at [566, 291] on span "Downstream" at bounding box center [571, 294] width 36 height 8
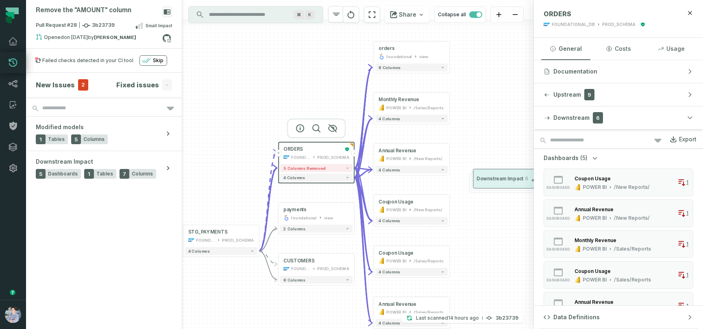
click at [496, 175] on button "Downstream Impact 6" at bounding box center [511, 179] width 76 height 20
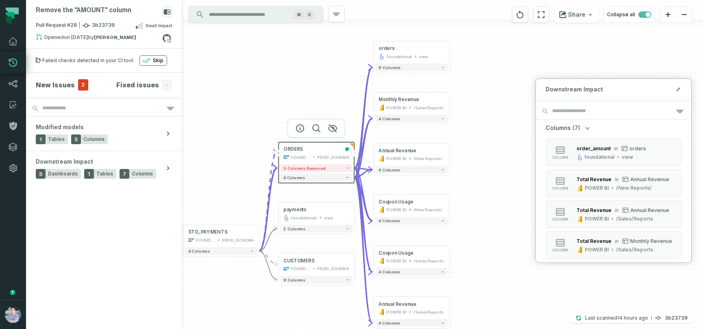
scroll to position [225, 0]
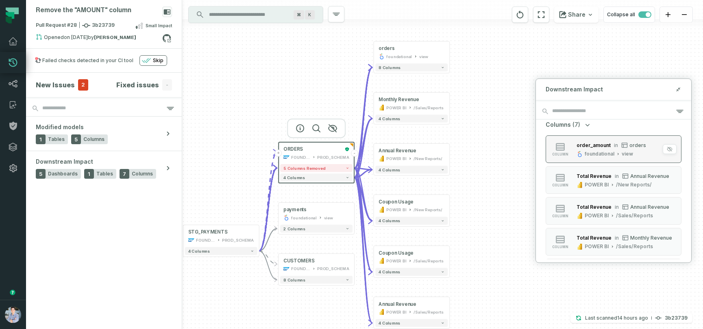
click at [588, 150] on div "order_amount in orders foundational view" at bounding box center [611, 149] width 76 height 16
